Goal: Task Accomplishment & Management: Complete application form

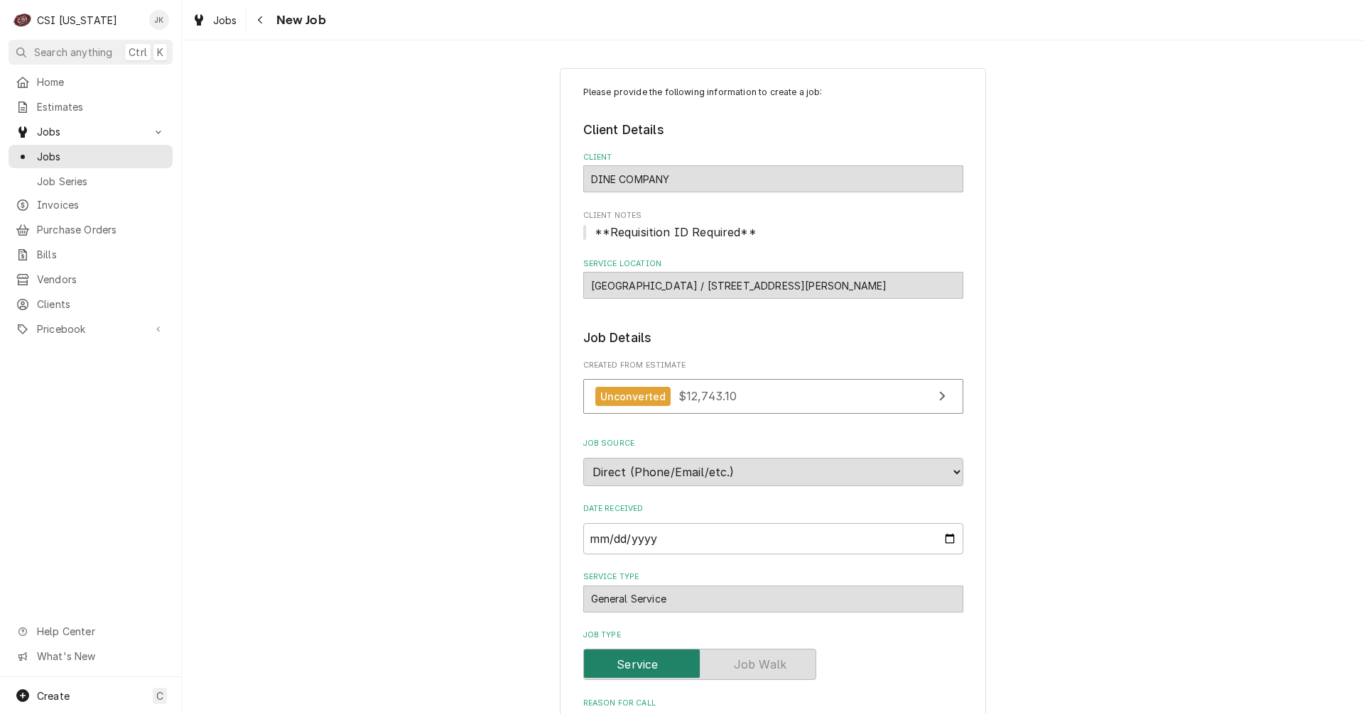
scroll to position [852, 0]
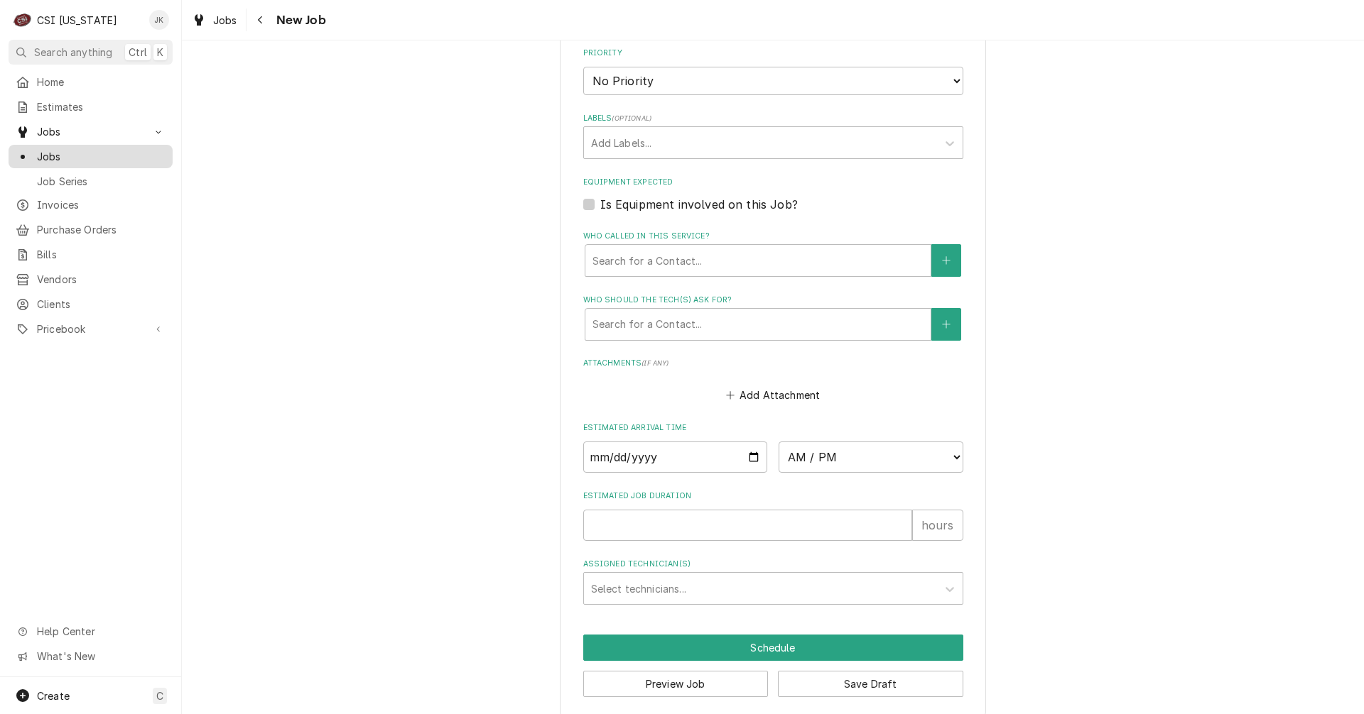
click at [50, 153] on span "Jobs" at bounding box center [101, 156] width 129 height 15
click at [746, 458] on input "Date" at bounding box center [675, 457] width 185 height 31
type input "[DATE]"
type textarea "x"
type input "[DATE]"
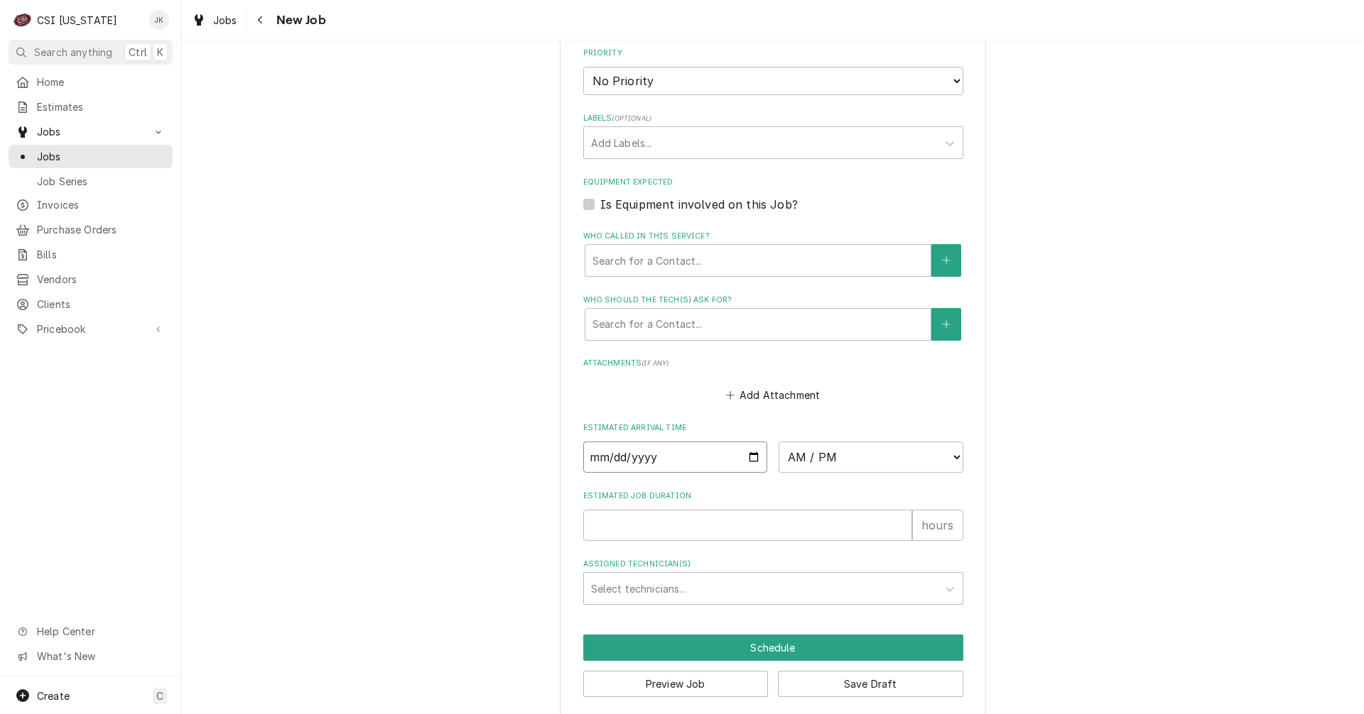
type textarea "x"
click at [678, 520] on input "Estimated Job Duration" at bounding box center [747, 525] width 329 height 31
type input "2"
type textarea "x"
type input "2"
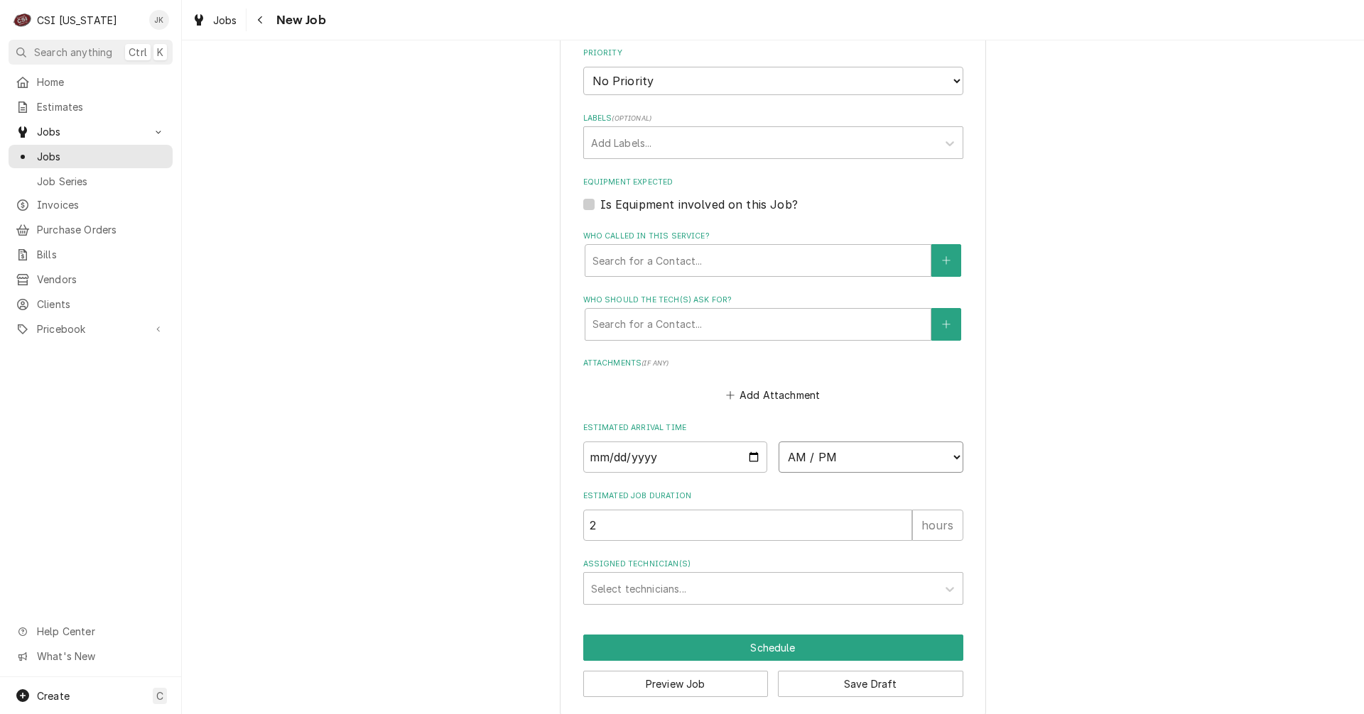
click at [951, 460] on select "AM / PM 6:00 AM 6:15 AM 6:30 AM 6:45 AM 7:00 AM 7:15 AM 7:30 AM 7:45 AM 8:00 AM…" at bounding box center [870, 457] width 185 height 31
select select "07:00:00"
click at [778, 442] on select "AM / PM 6:00 AM 6:15 AM 6:30 AM 6:45 AM 7:00 AM 7:15 AM 7:30 AM 7:45 AM 8:00 AM…" at bounding box center [870, 457] width 185 height 31
type textarea "x"
click at [947, 453] on select "AM / PM 6:00 AM 6:15 AM 6:30 AM 6:45 AM 7:00 AM 7:15 AM 7:30 AM 7:45 AM 8:00 AM…" at bounding box center [870, 457] width 185 height 31
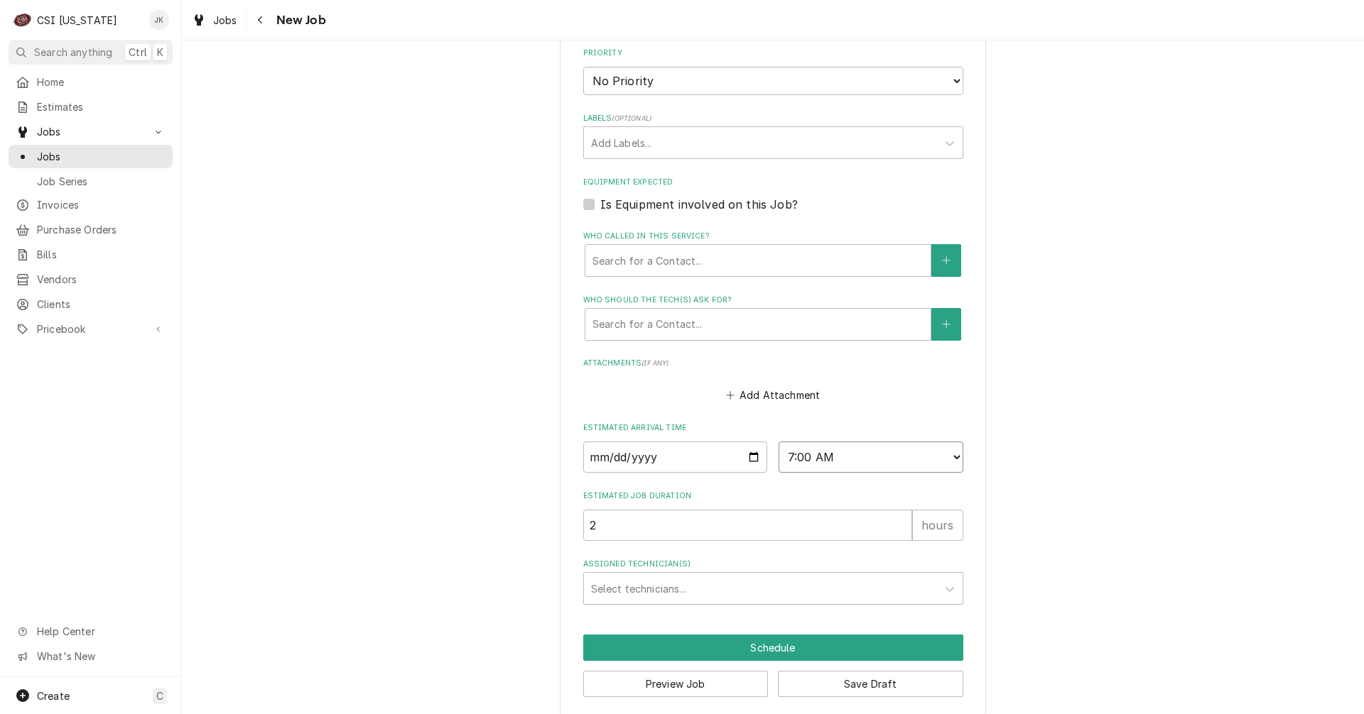
select select "06:00:00"
click at [778, 442] on select "AM / PM 6:00 AM 6:15 AM 6:30 AM 6:45 AM 7:00 AM 7:15 AM 7:30 AM 7:45 AM 8:00 AM…" at bounding box center [870, 457] width 185 height 31
type textarea "x"
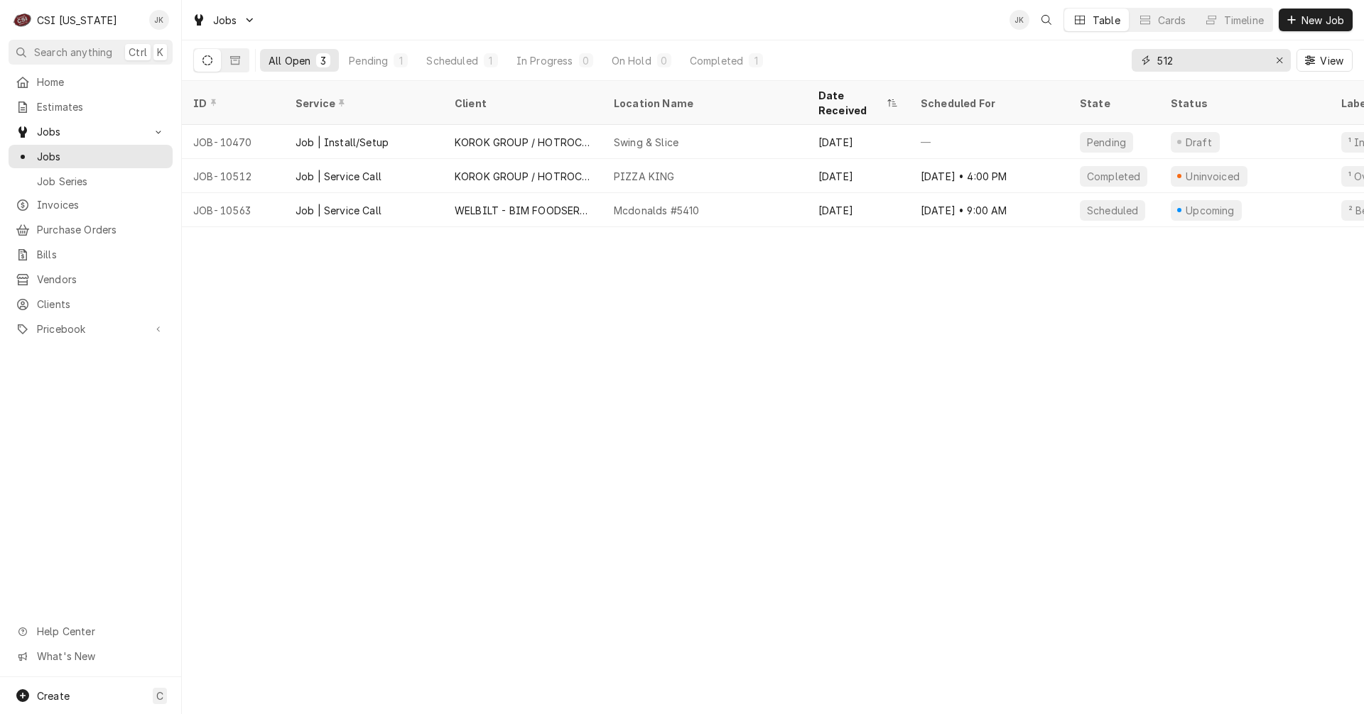
drag, startPoint x: 1201, startPoint y: 64, endPoint x: 1137, endPoint y: 54, distance: 64.7
click at [1137, 54] on div "512" at bounding box center [1210, 60] width 159 height 23
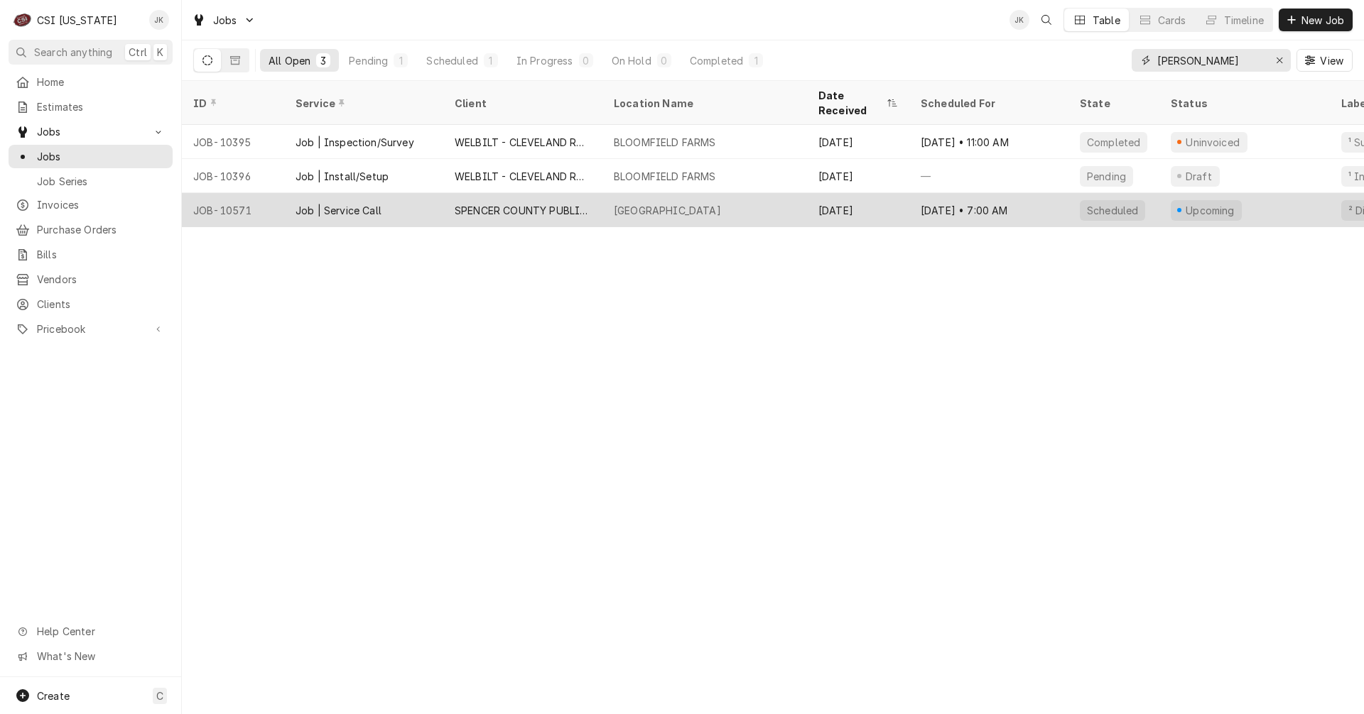
type input "spencer"
click at [413, 199] on div "Job | Service Call" at bounding box center [363, 210] width 159 height 34
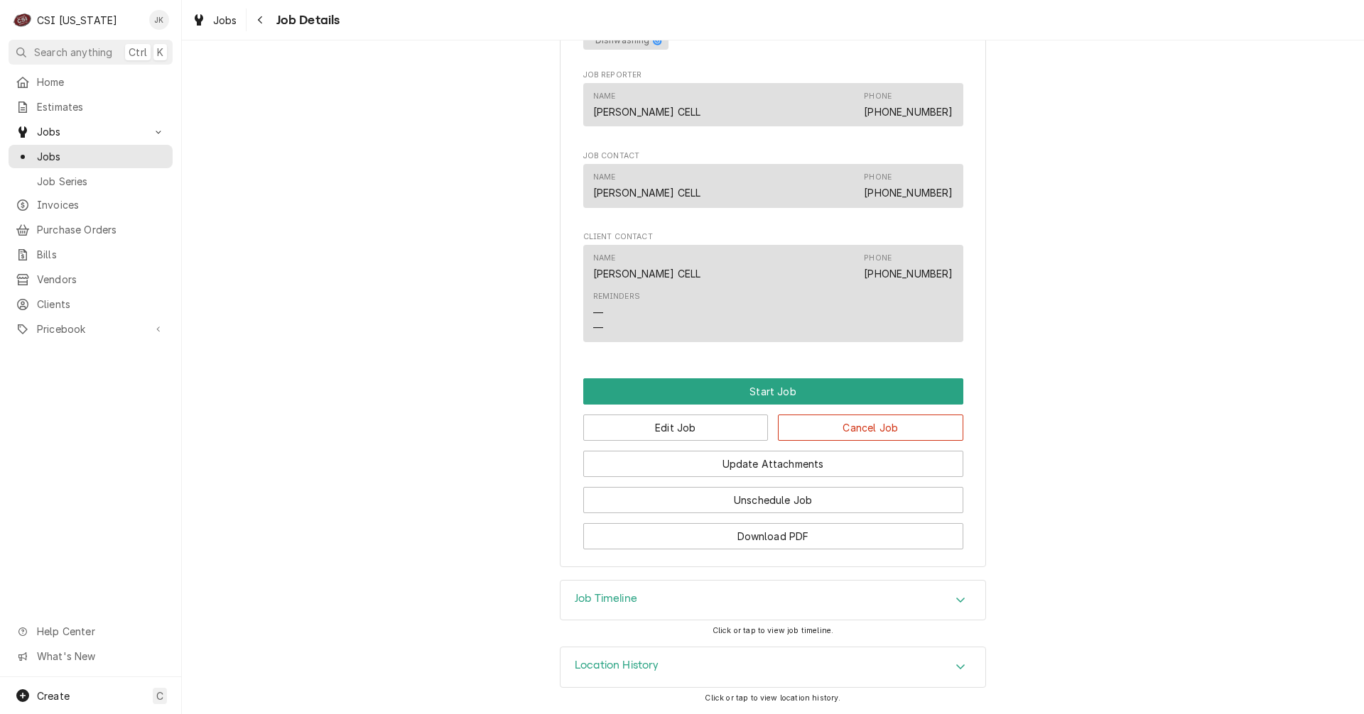
scroll to position [864, 0]
